Goal: Navigation & Orientation: Understand site structure

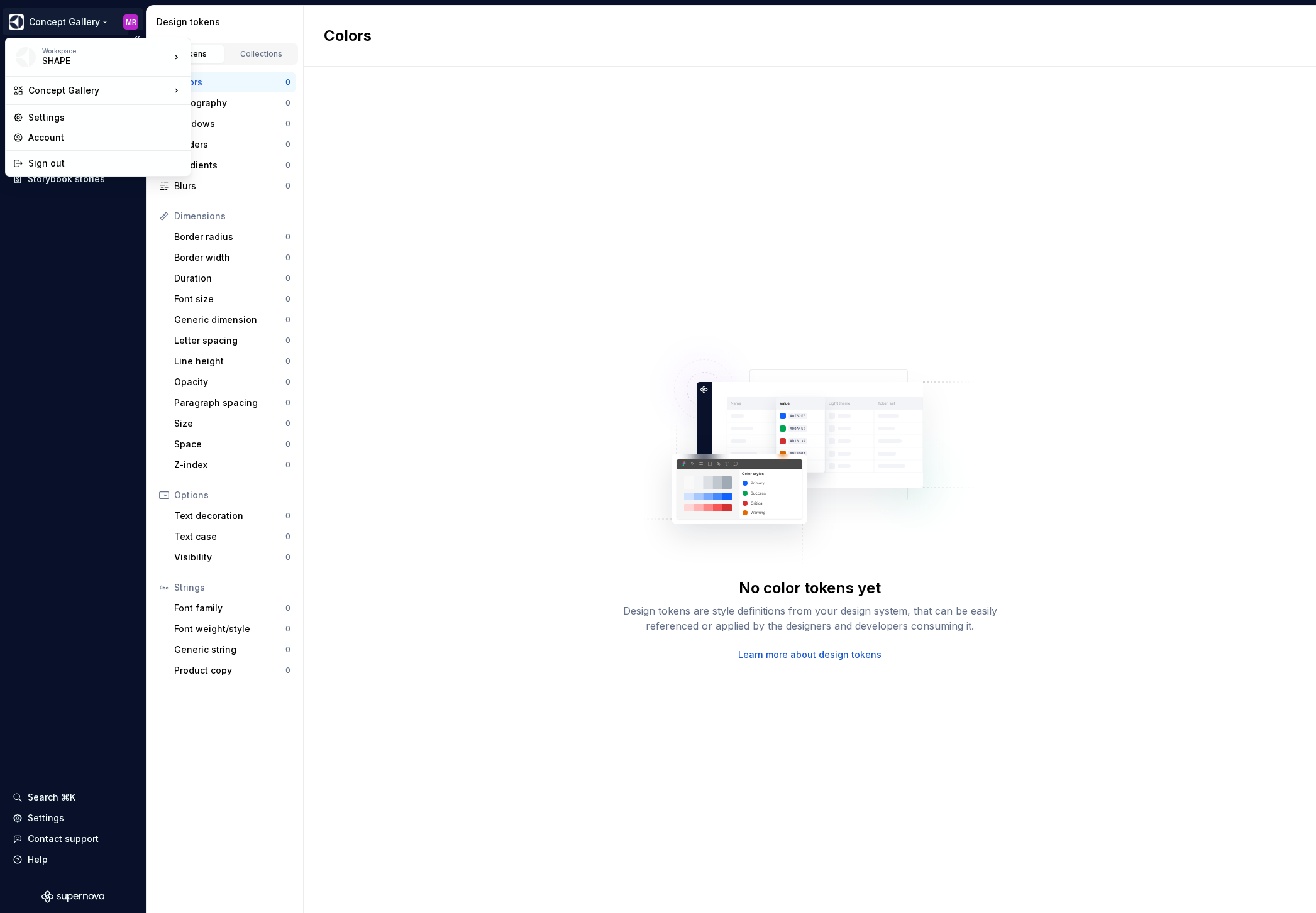
click at [83, 21] on html "Concept Gallery MR Documentation Design system data Design tokens Components As…" at bounding box center [658, 456] width 1316 height 913
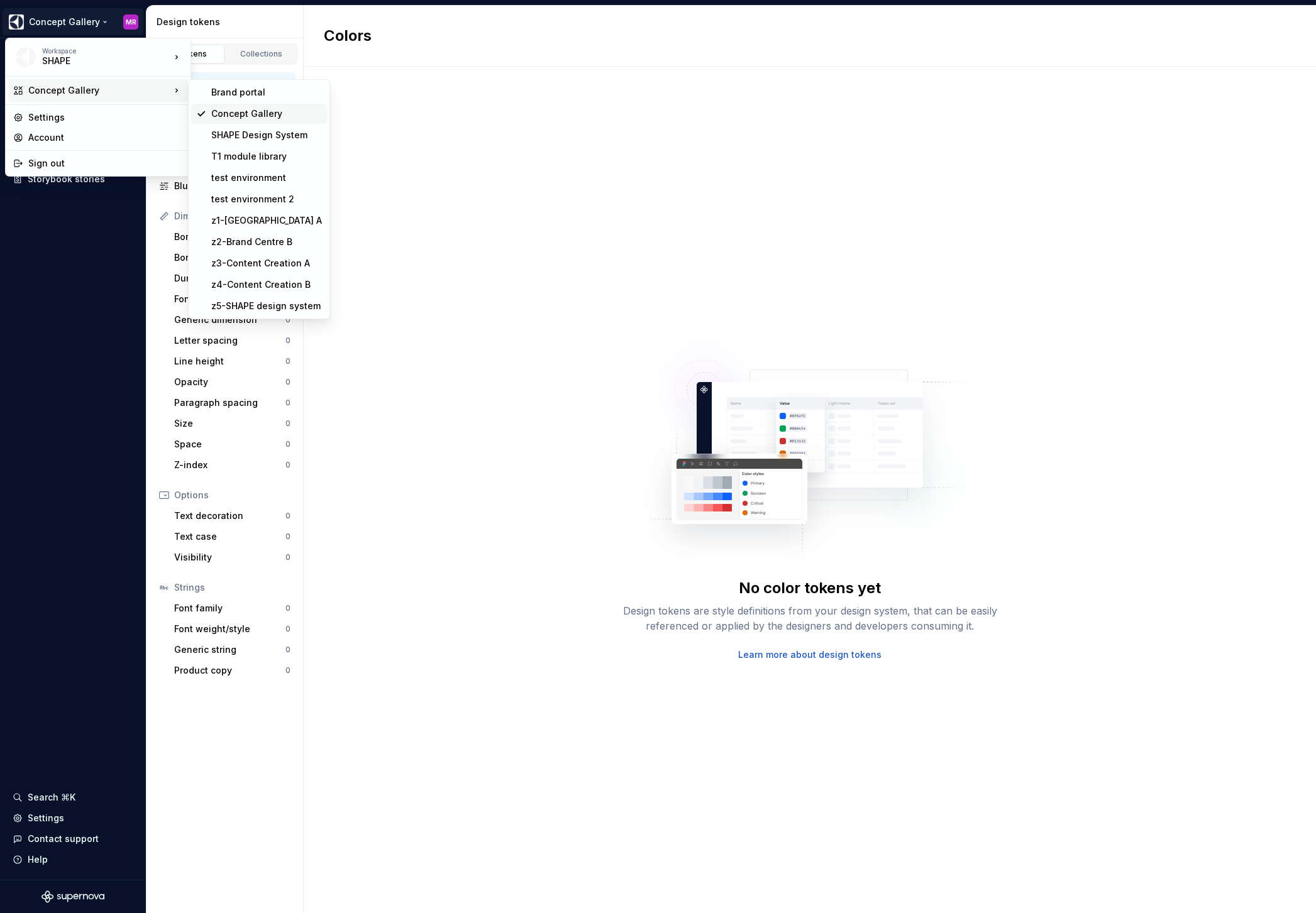
click at [252, 116] on div "Concept Gallery" at bounding box center [267, 113] width 111 height 12
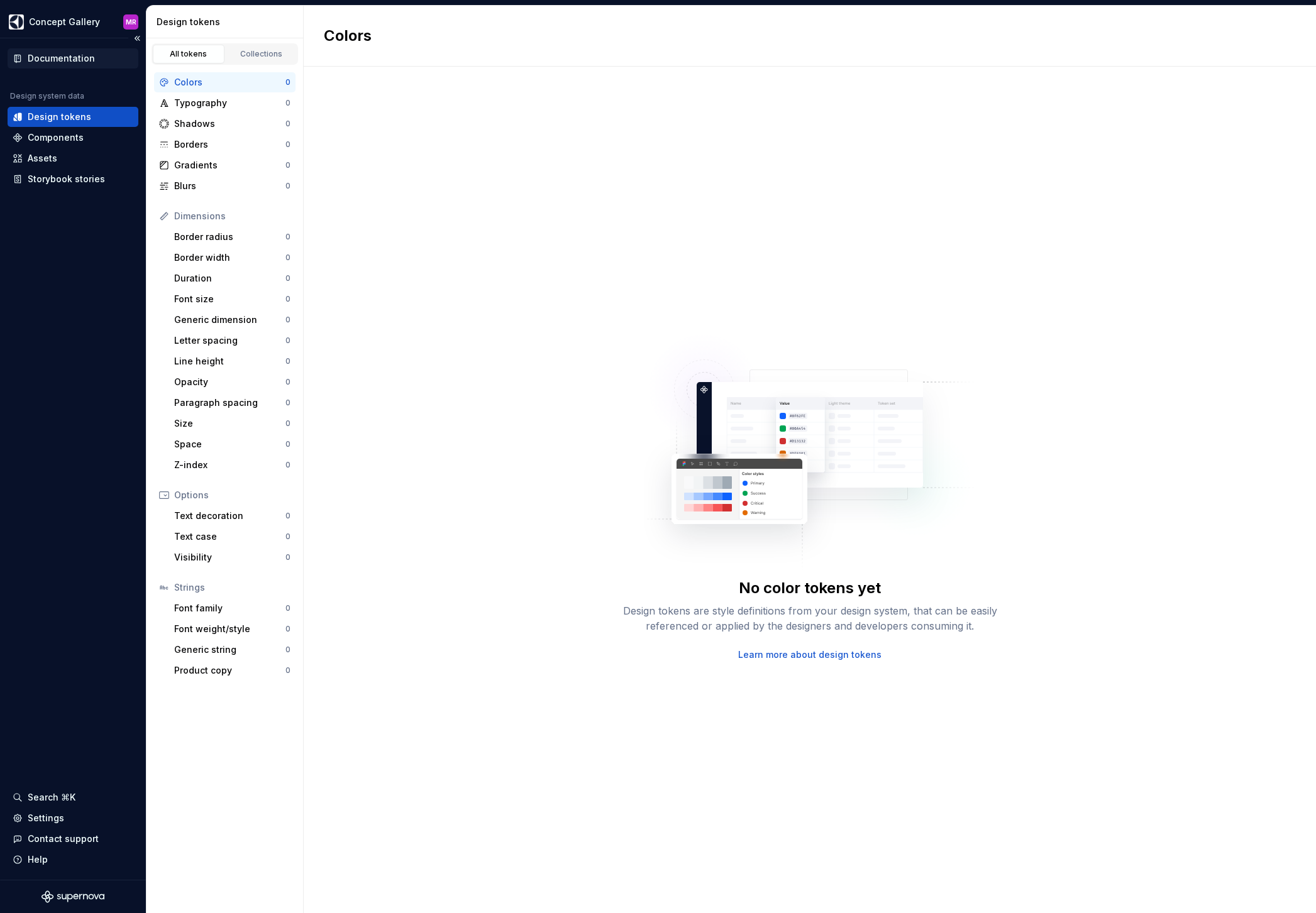
click at [46, 61] on div "Documentation" at bounding box center [61, 58] width 68 height 12
click at [254, 54] on div "Collections" at bounding box center [261, 54] width 63 height 10
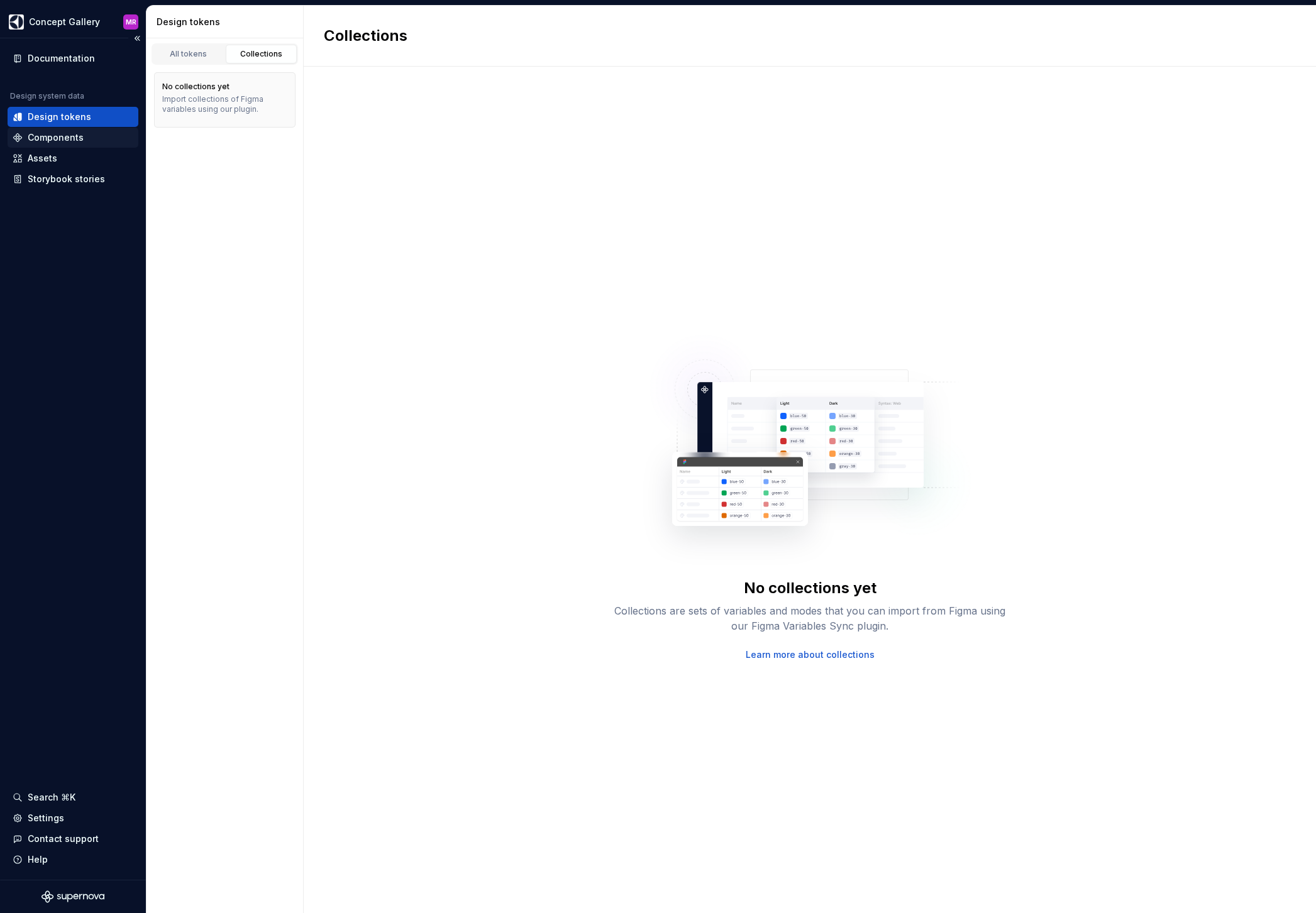
click at [37, 140] on div "Components" at bounding box center [55, 137] width 56 height 12
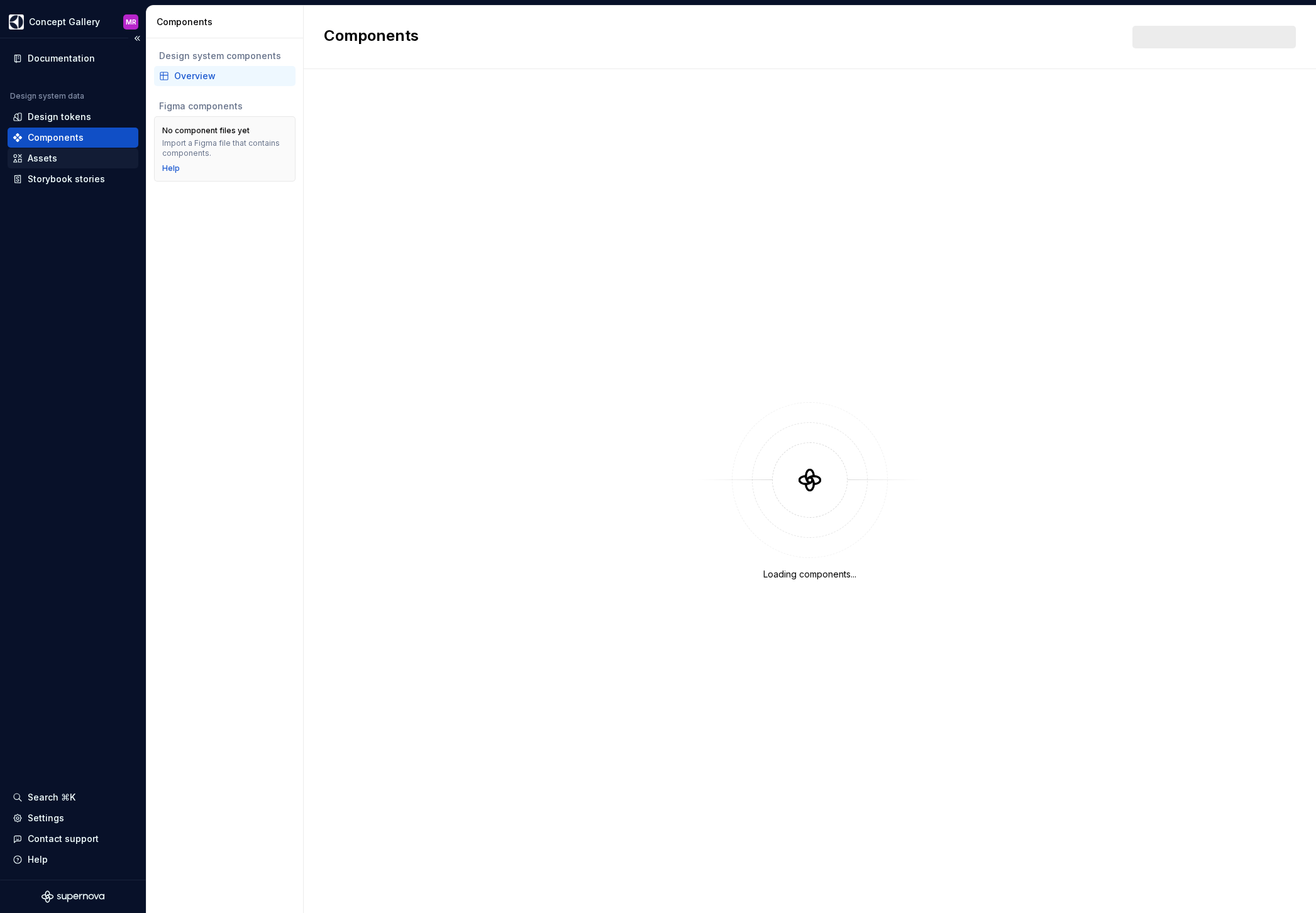
click at [38, 154] on div "Assets" at bounding box center [42, 158] width 29 height 12
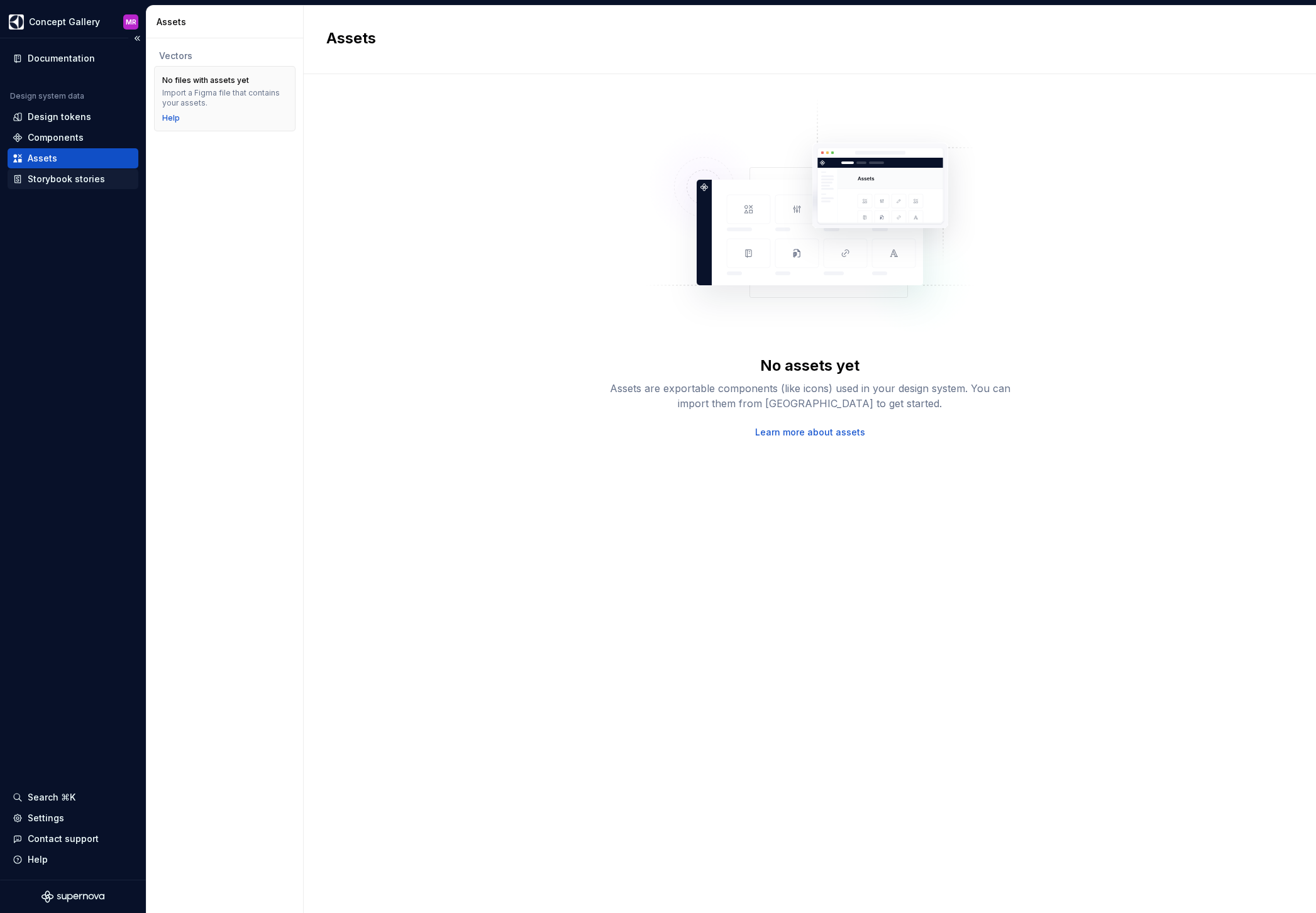
click at [44, 180] on div "Storybook stories" at bounding box center [66, 179] width 77 height 12
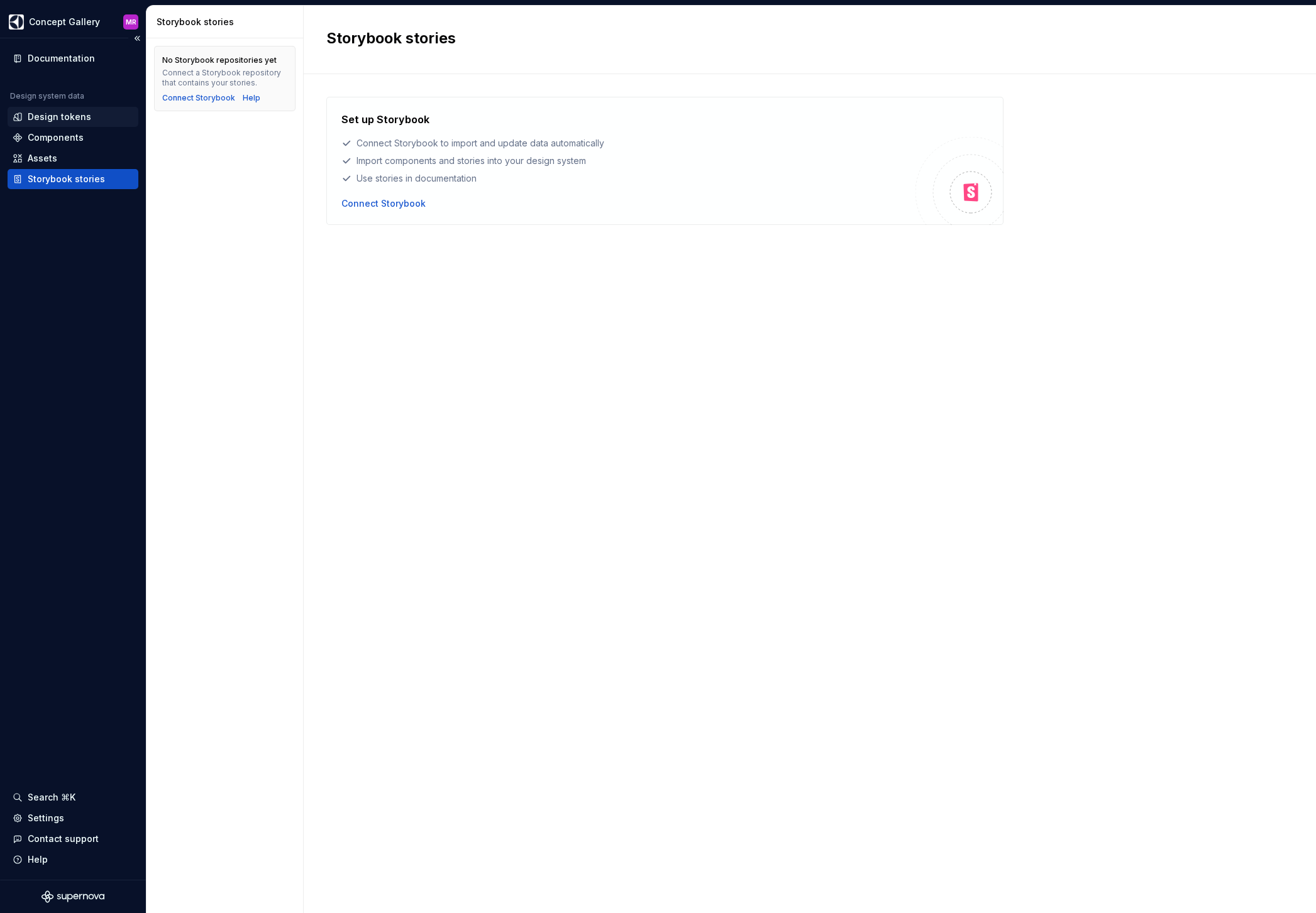
click at [45, 118] on div "Design tokens" at bounding box center [59, 116] width 63 height 12
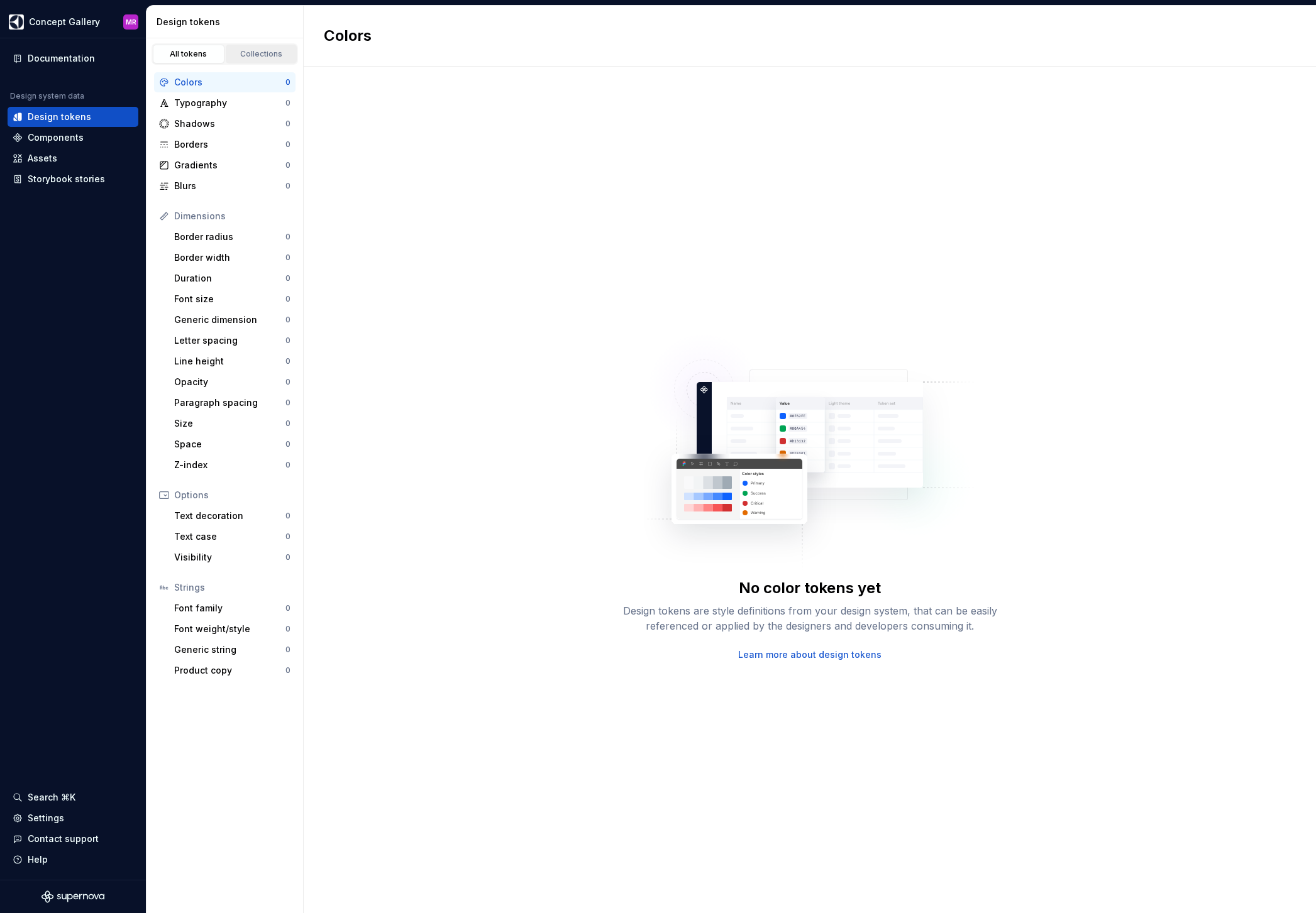
click at [265, 50] on div "Collections" at bounding box center [261, 54] width 63 height 10
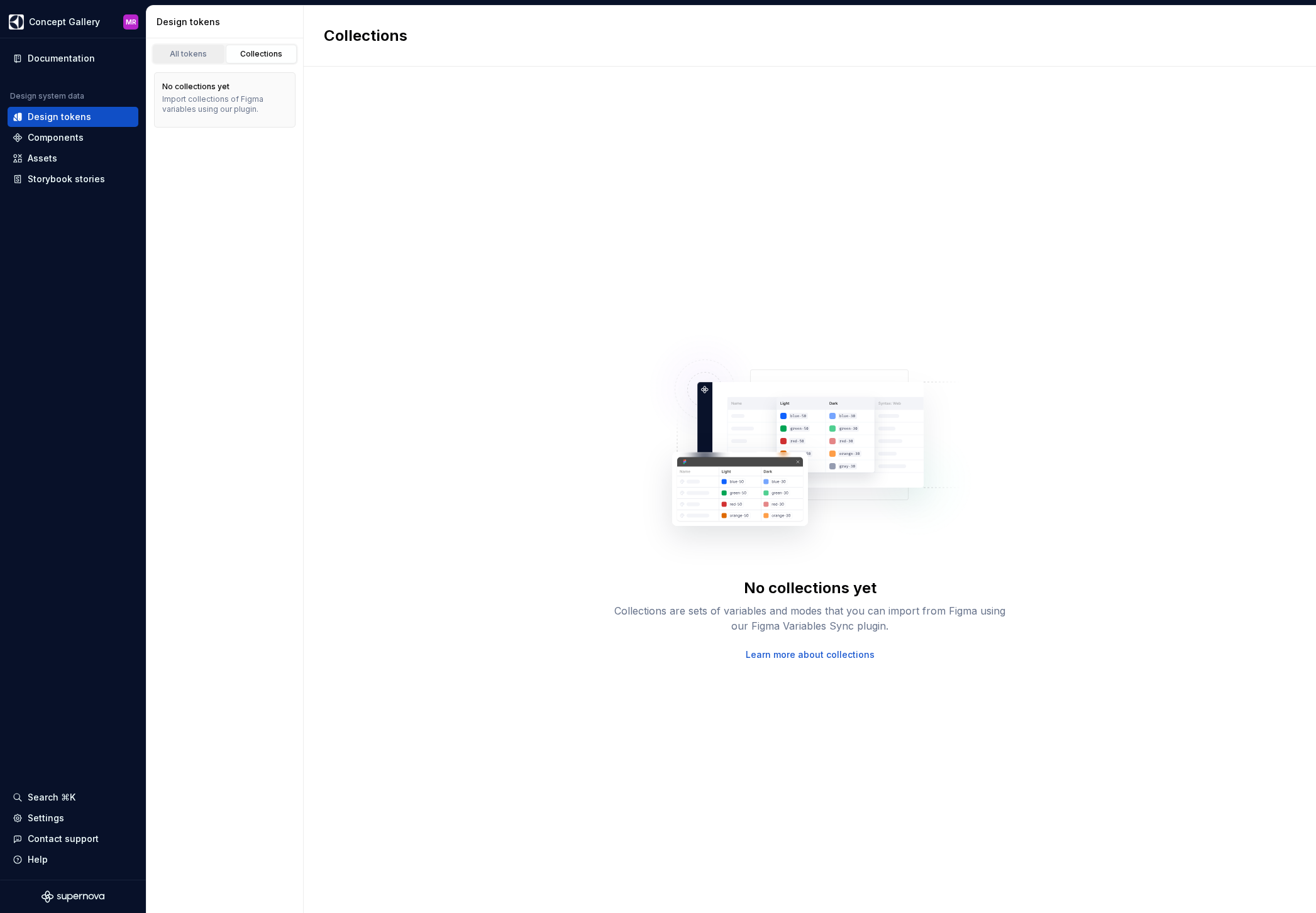
click at [194, 50] on div "All tokens" at bounding box center [188, 54] width 63 height 10
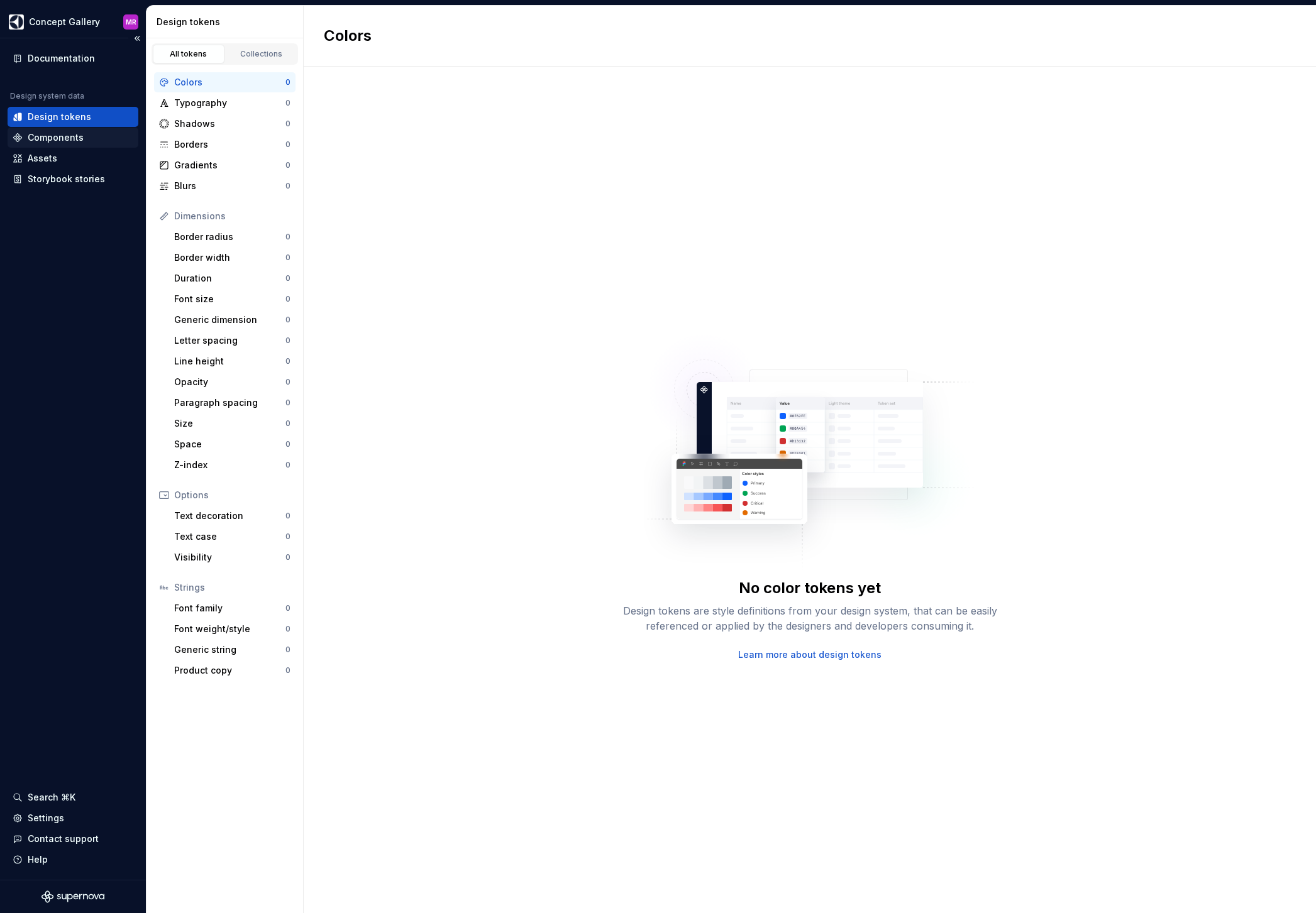
click at [45, 137] on div "Components" at bounding box center [55, 137] width 56 height 12
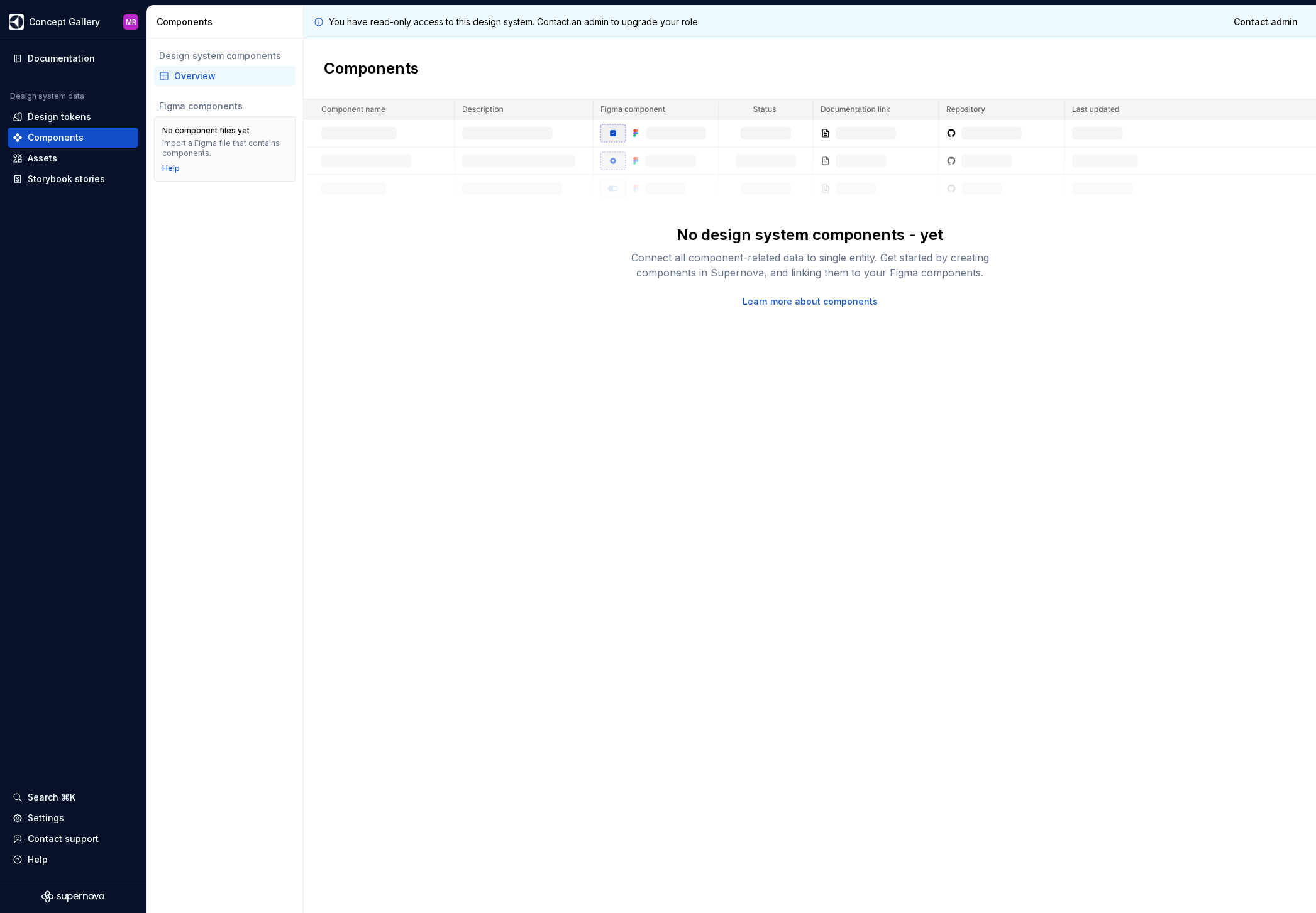
click at [190, 76] on div "Overview" at bounding box center [232, 76] width 116 height 12
click at [43, 162] on div "Assets" at bounding box center [42, 158] width 29 height 12
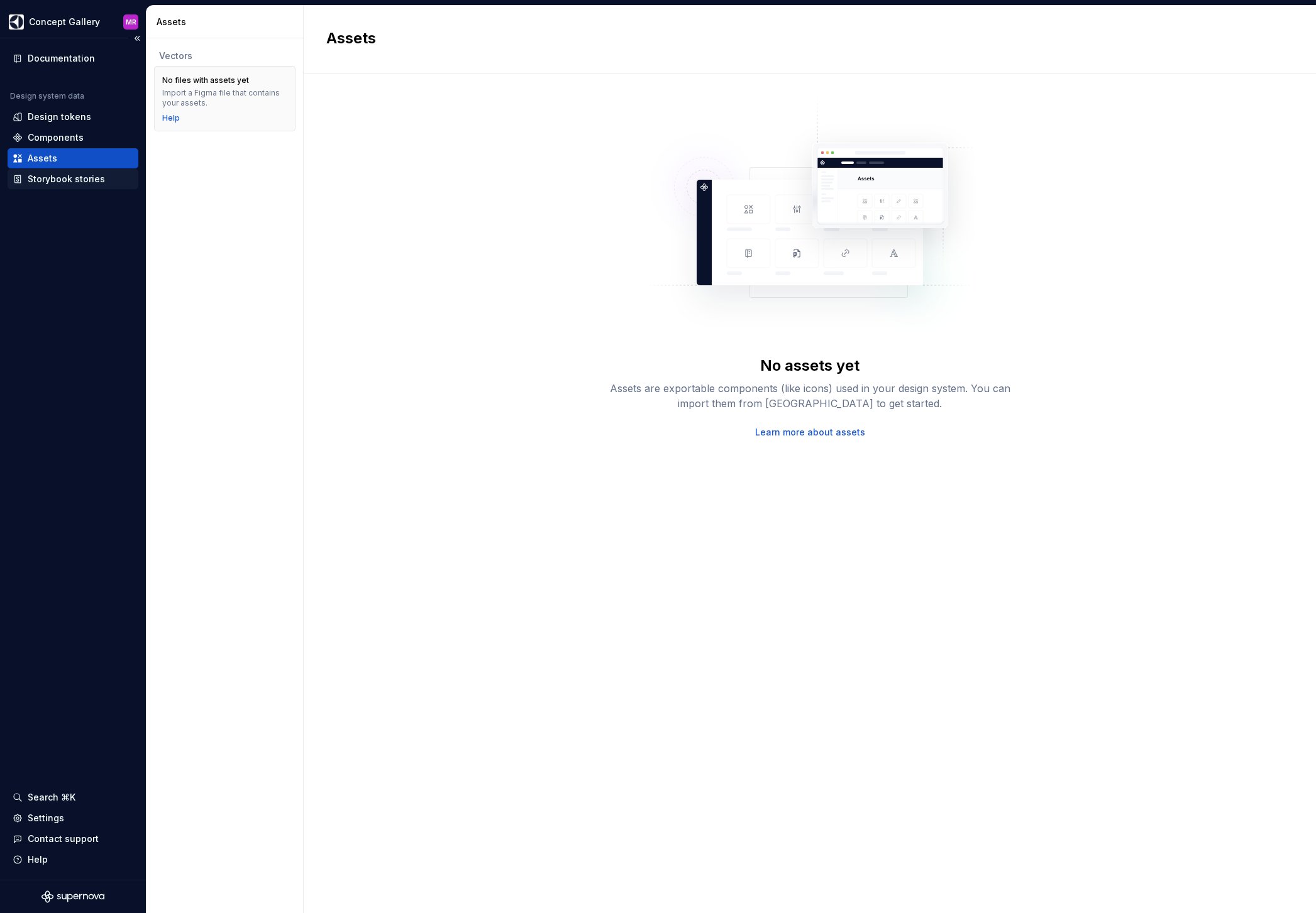
click at [49, 178] on div "Storybook stories" at bounding box center [66, 179] width 77 height 12
